Goal: Information Seeking & Learning: Learn about a topic

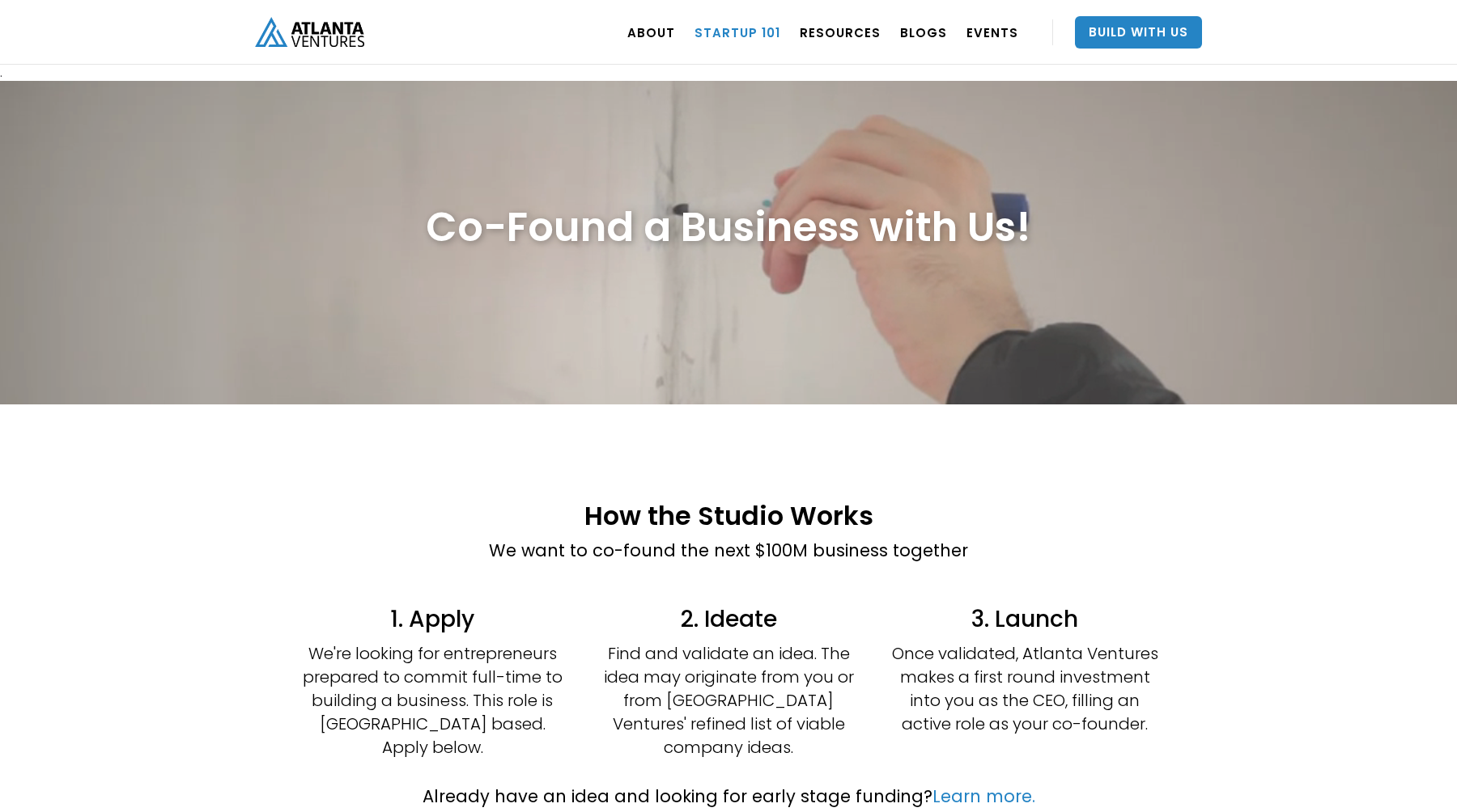
click at [721, 40] on link "Startup 101" at bounding box center [738, 33] width 86 height 46
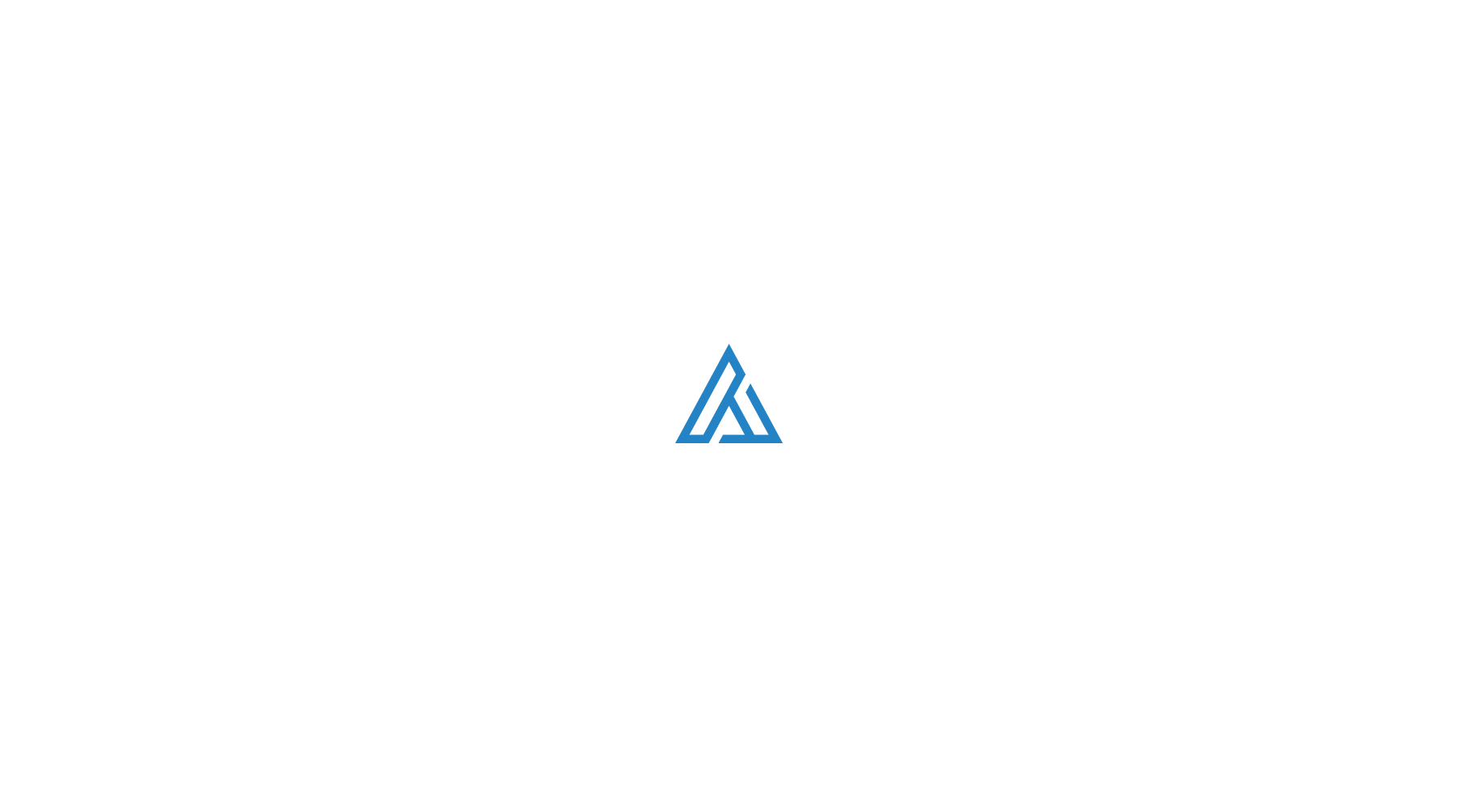
scroll to position [1000, 0]
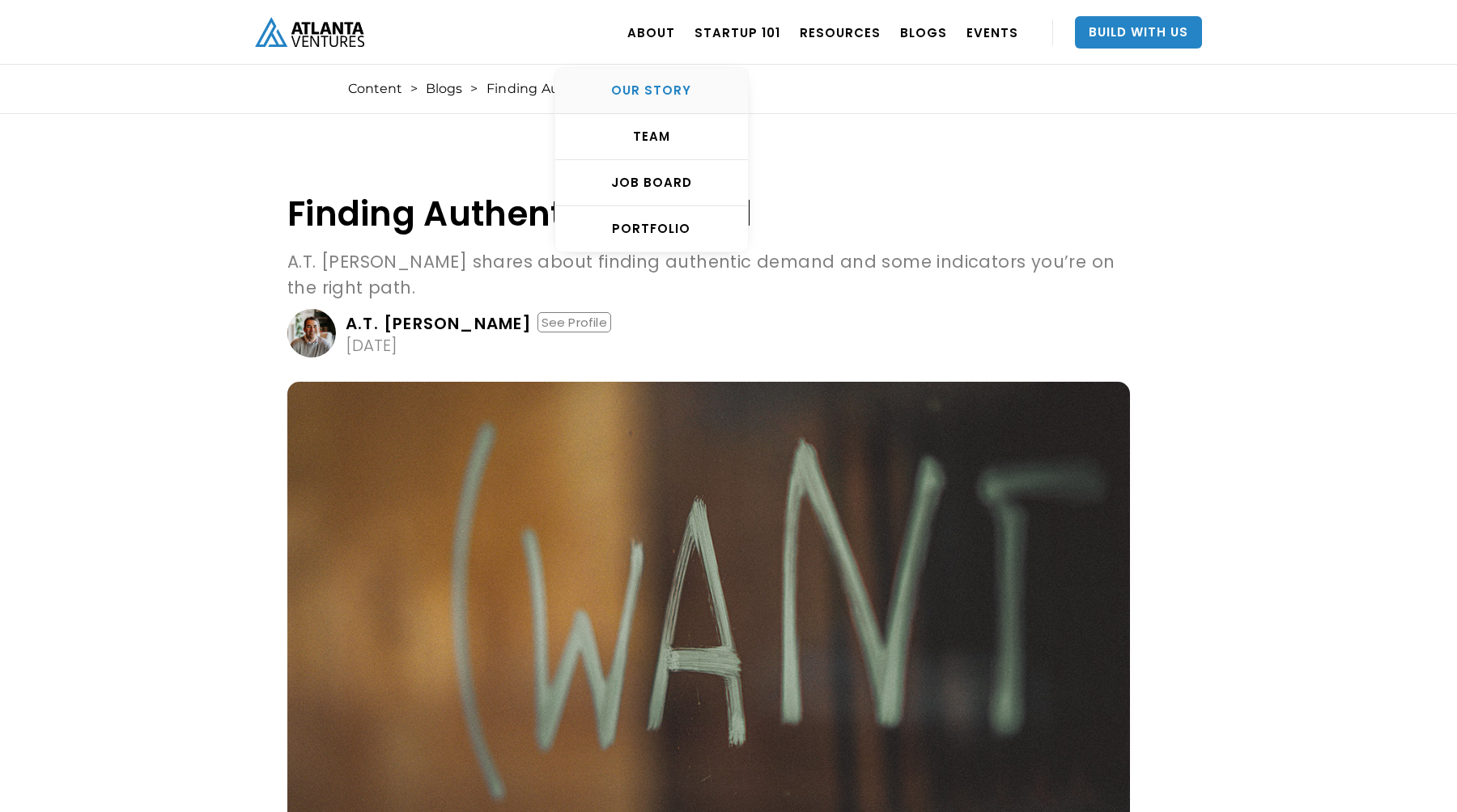
click at [667, 106] on link "OUR STORY" at bounding box center [651, 91] width 193 height 46
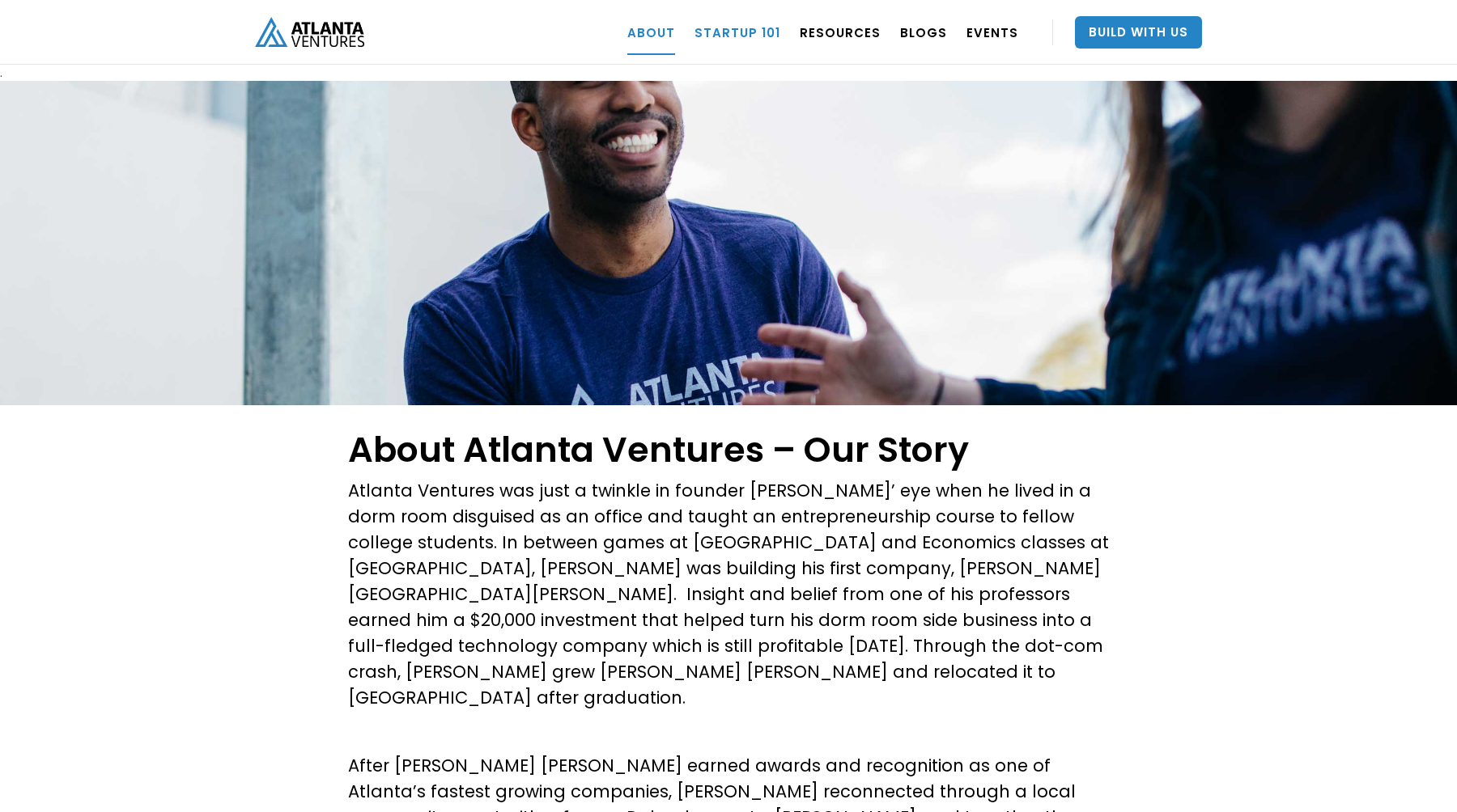
click at [734, 32] on link "Startup 101" at bounding box center [738, 33] width 86 height 46
